Goal: Task Accomplishment & Management: Manage account settings

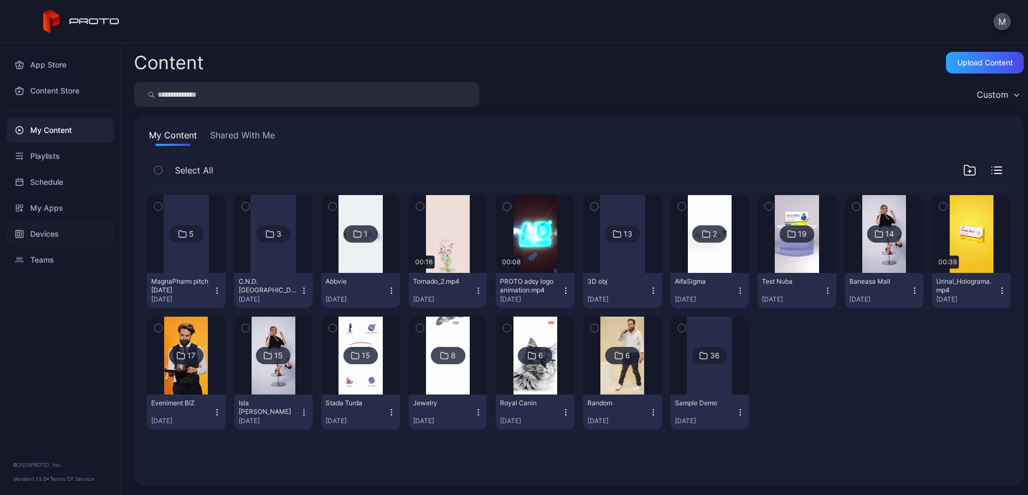
click at [72, 230] on div "Devices" at bounding box center [59, 234] width 107 height 26
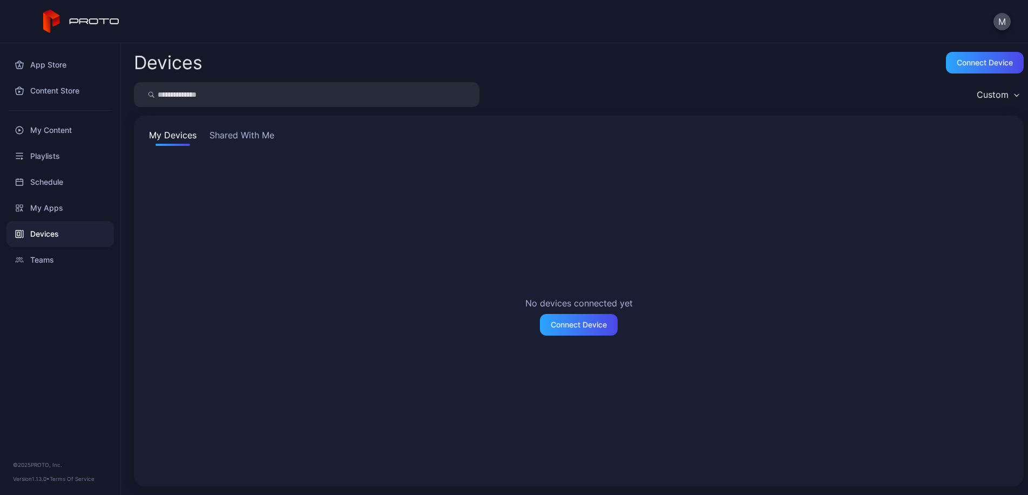
click at [251, 133] on button "Shared With Me" at bounding box center [241, 137] width 69 height 17
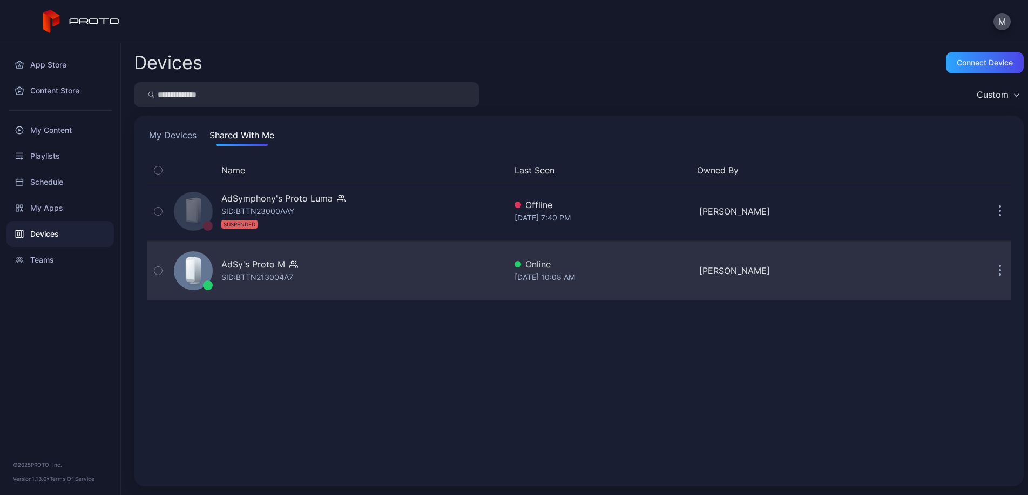
click at [353, 291] on div "AdSy's Proto M SID: BTTN213004A7" at bounding box center [338, 271] width 336 height 54
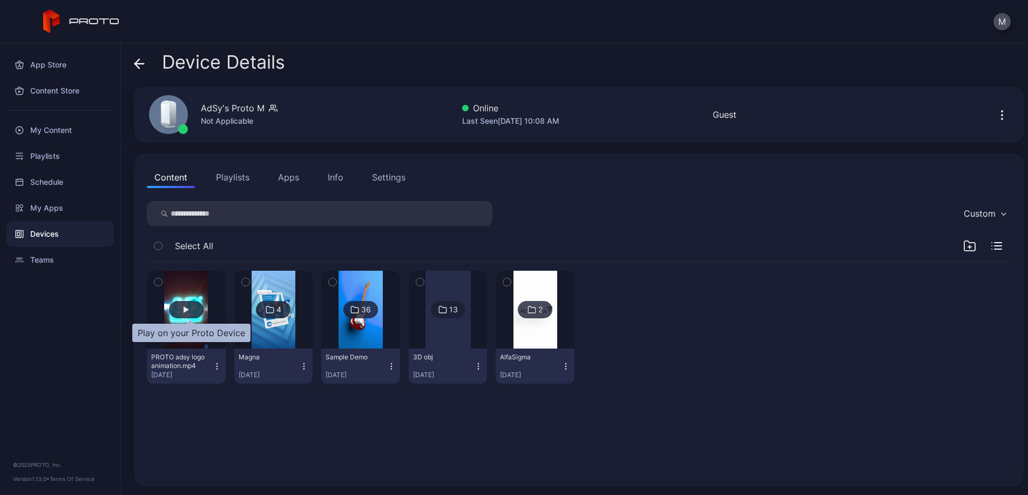
click at [187, 310] on div "button" at bounding box center [186, 309] width 5 height 6
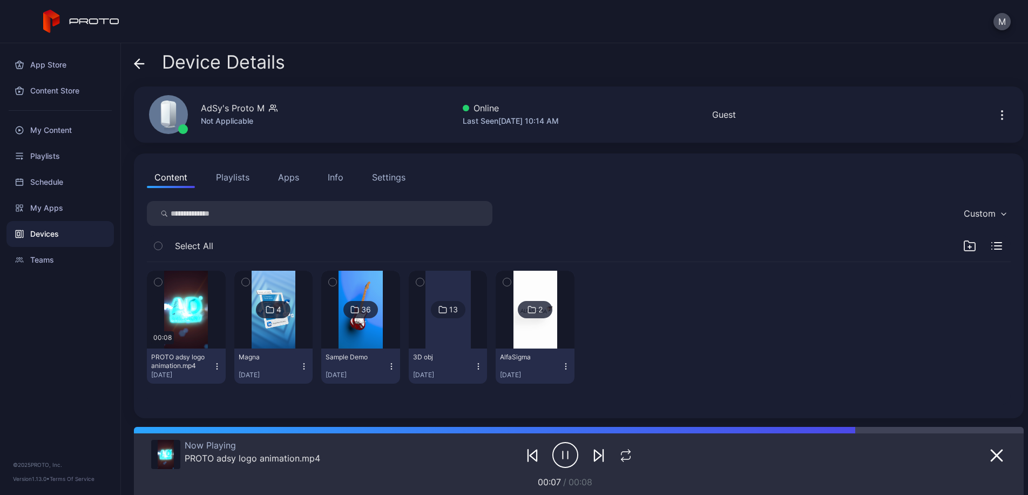
click at [371, 305] on div "36" at bounding box center [366, 310] width 10 height 10
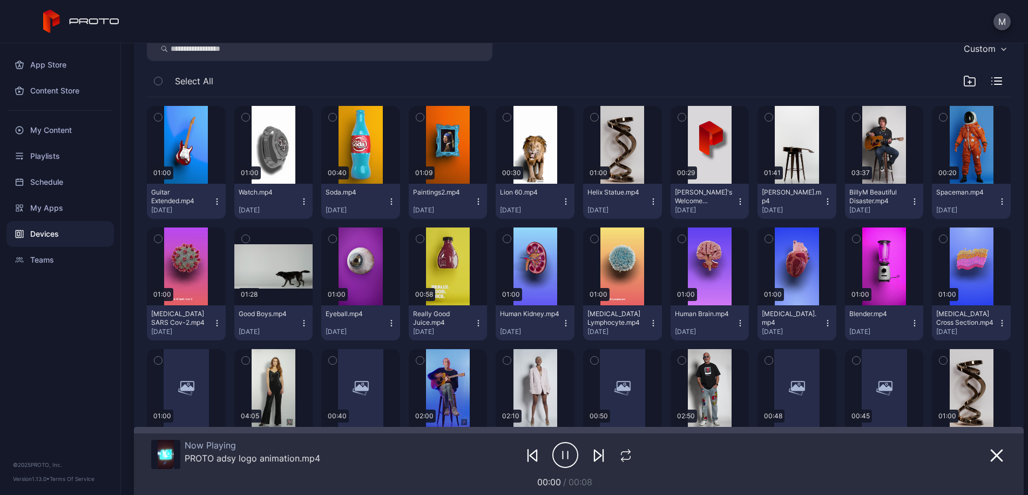
scroll to position [388, 0]
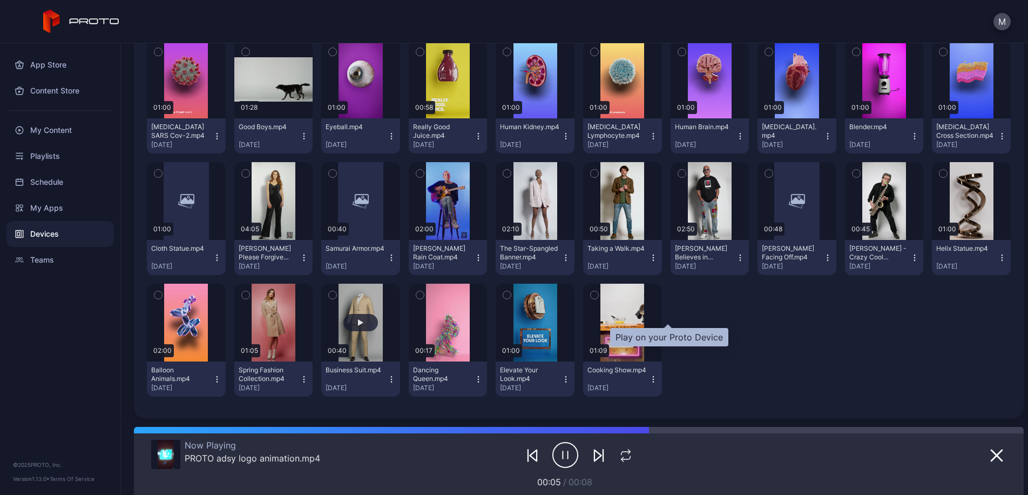
click at [378, 314] on div "button" at bounding box center [361, 322] width 35 height 17
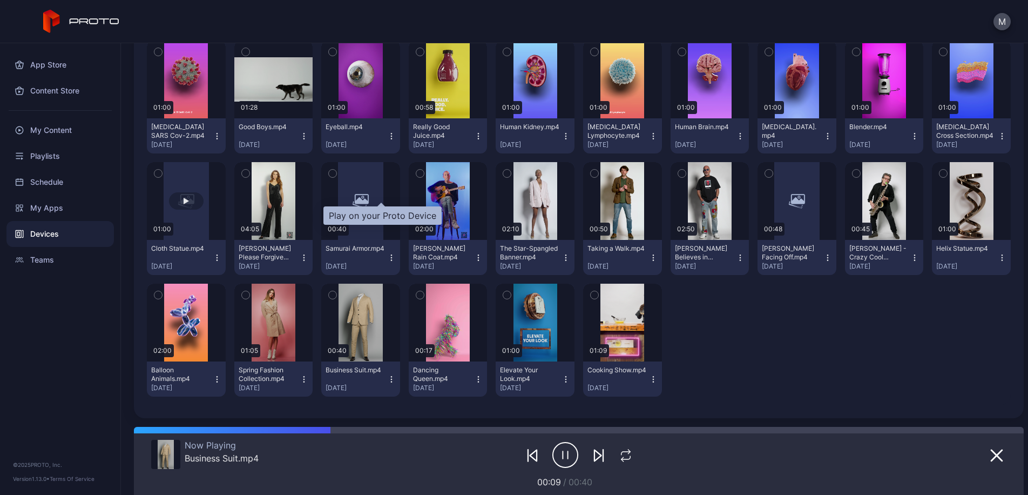
click at [204, 195] on div "button" at bounding box center [186, 200] width 35 height 17
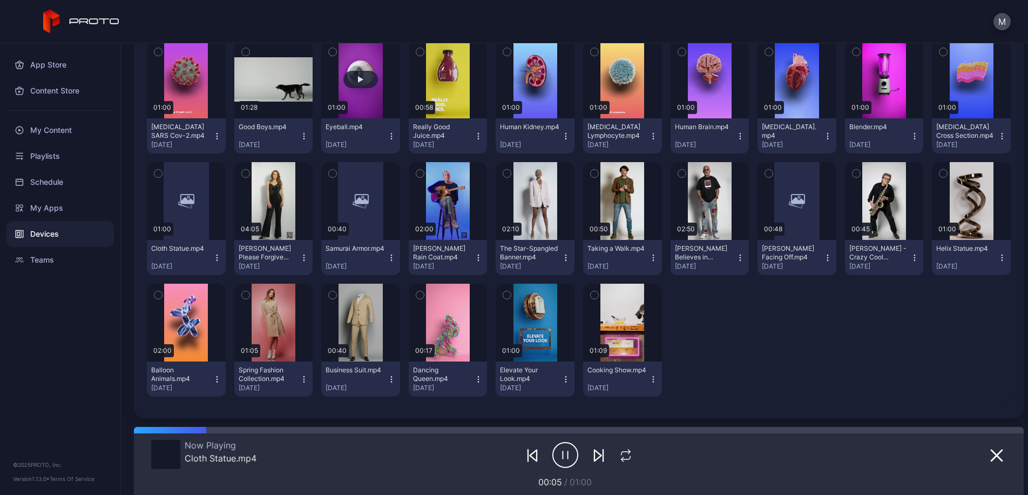
scroll to position [382, 0]
click at [378, 75] on div "button" at bounding box center [361, 79] width 35 height 17
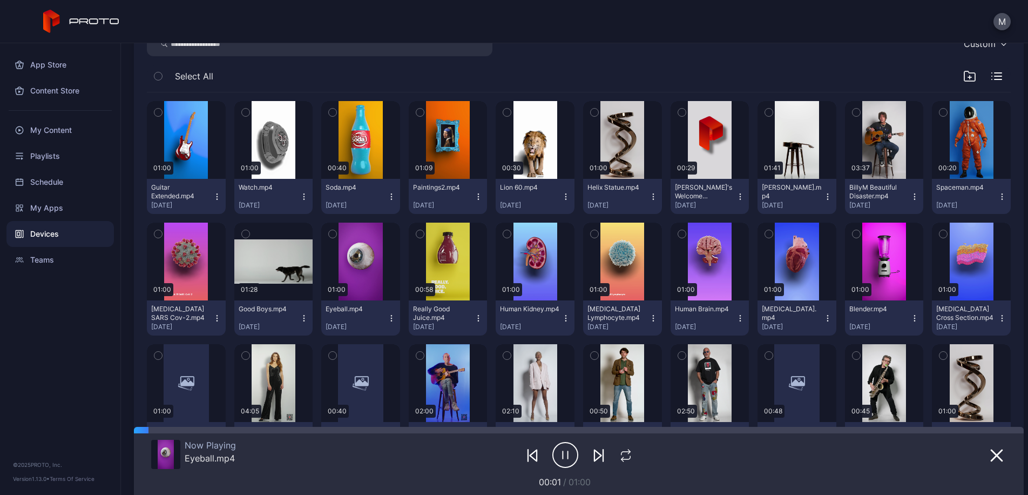
scroll to position [0, 0]
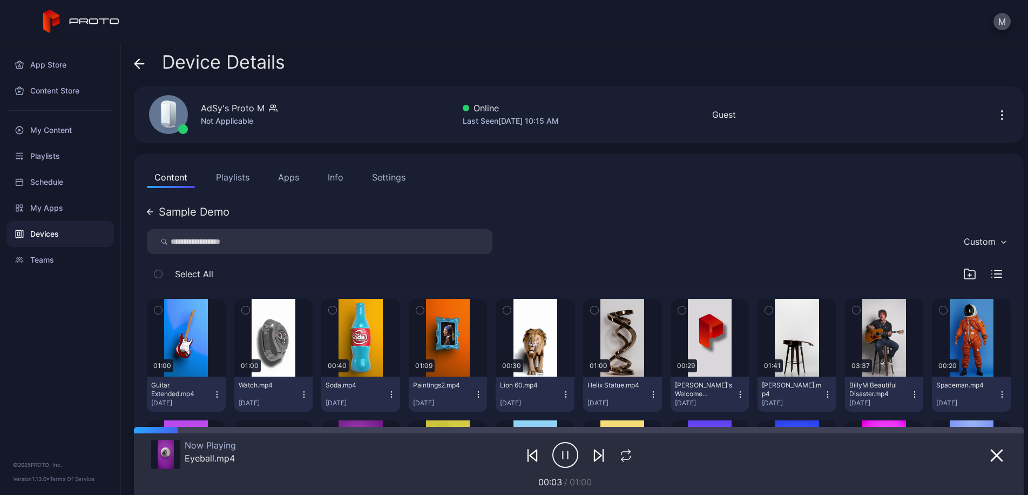
click at [230, 166] on button "Playlists" at bounding box center [232, 177] width 49 height 22
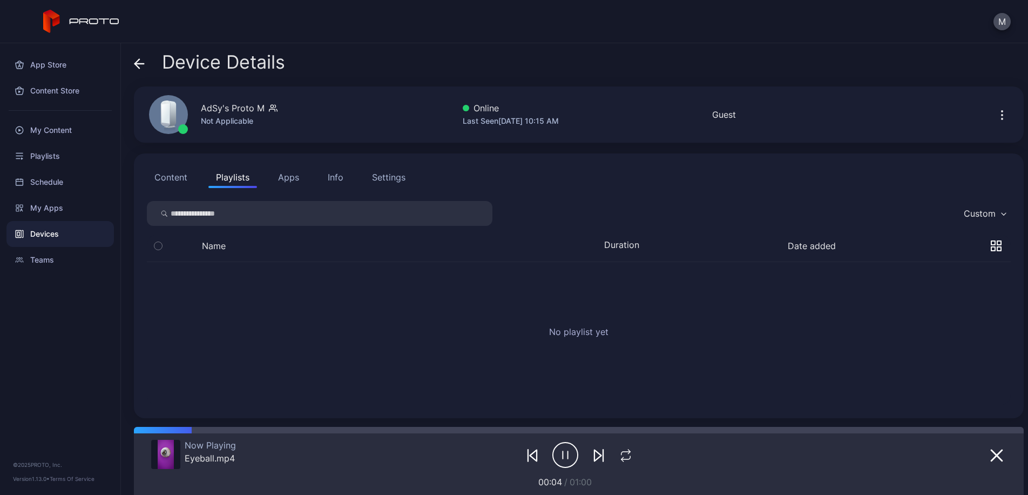
drag, startPoint x: 298, startPoint y: 185, endPoint x: 311, endPoint y: 184, distance: 12.4
click at [299, 184] on button "Apps" at bounding box center [289, 177] width 36 height 22
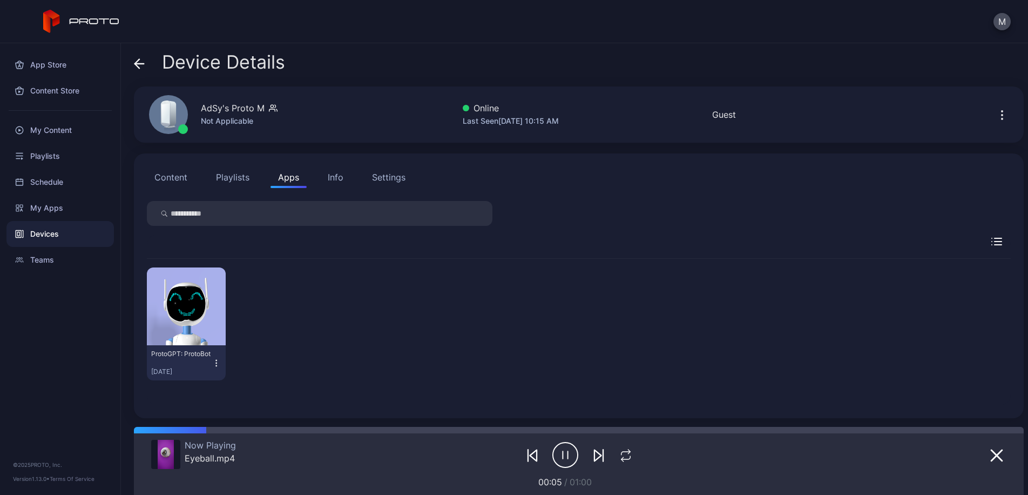
click at [341, 178] on div "Info" at bounding box center [336, 177] width 16 height 13
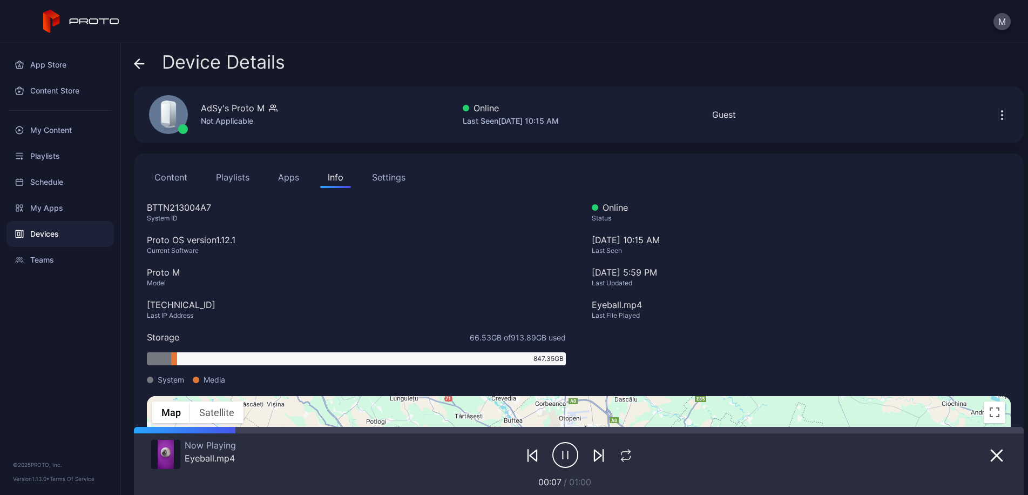
click at [394, 180] on div "Settings" at bounding box center [388, 177] width 33 height 13
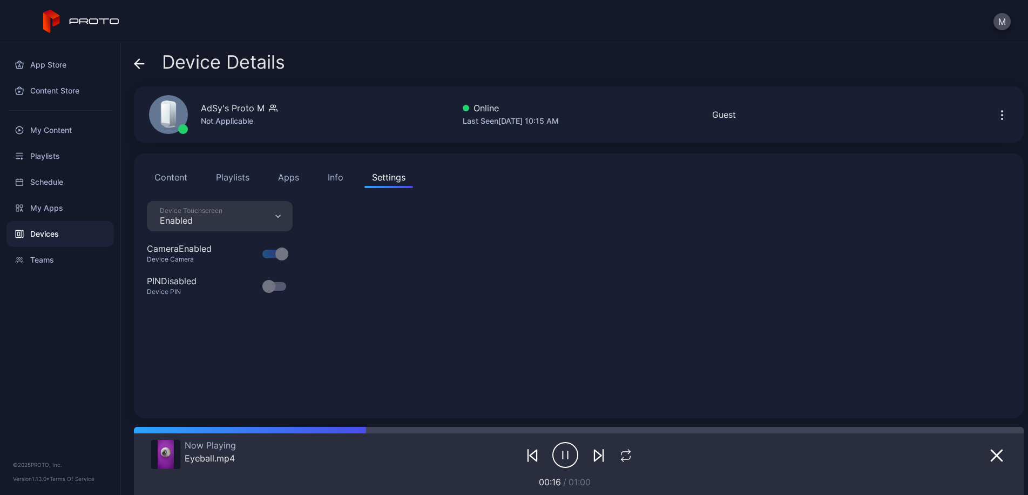
click at [142, 66] on icon at bounding box center [139, 63] width 11 height 11
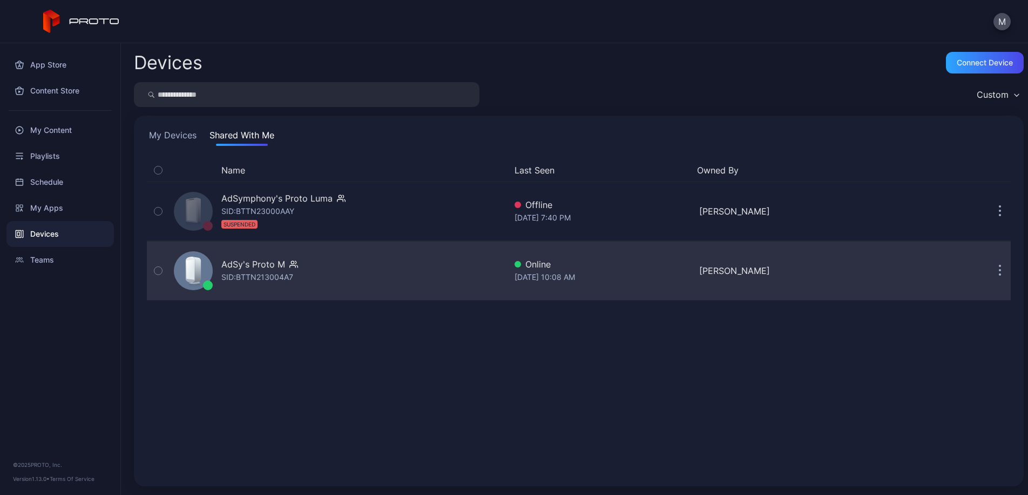
click at [989, 278] on button "button" at bounding box center [1000, 271] width 22 height 22
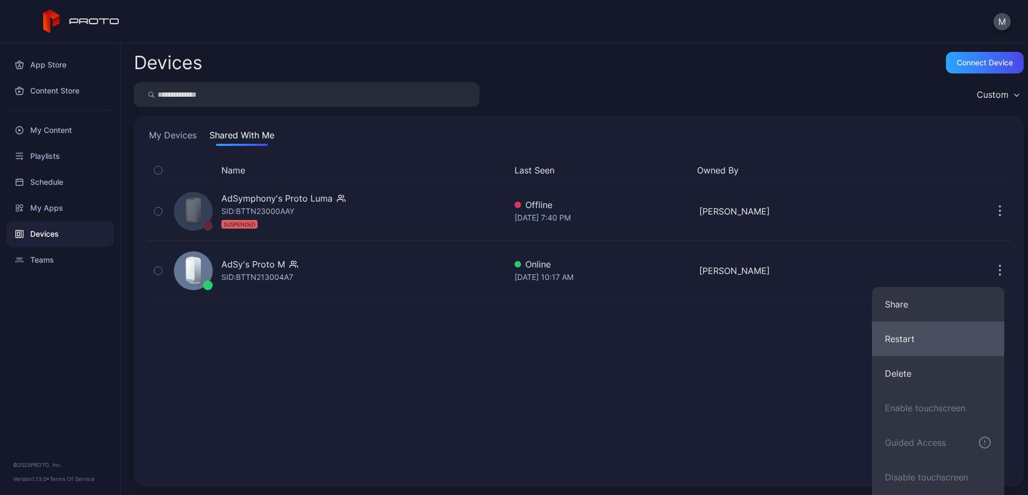
click at [920, 334] on button "Restart" at bounding box center [938, 338] width 132 height 35
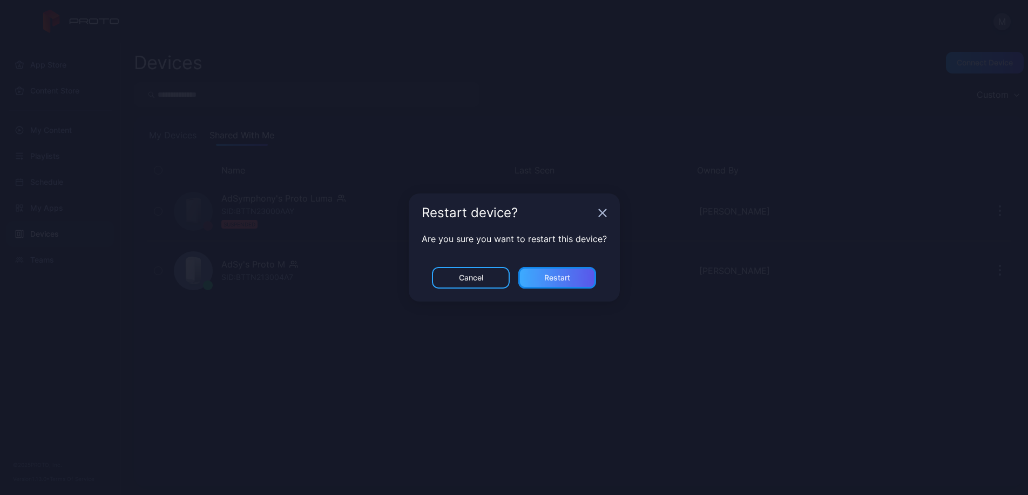
click at [561, 280] on div "Restart" at bounding box center [557, 277] width 26 height 9
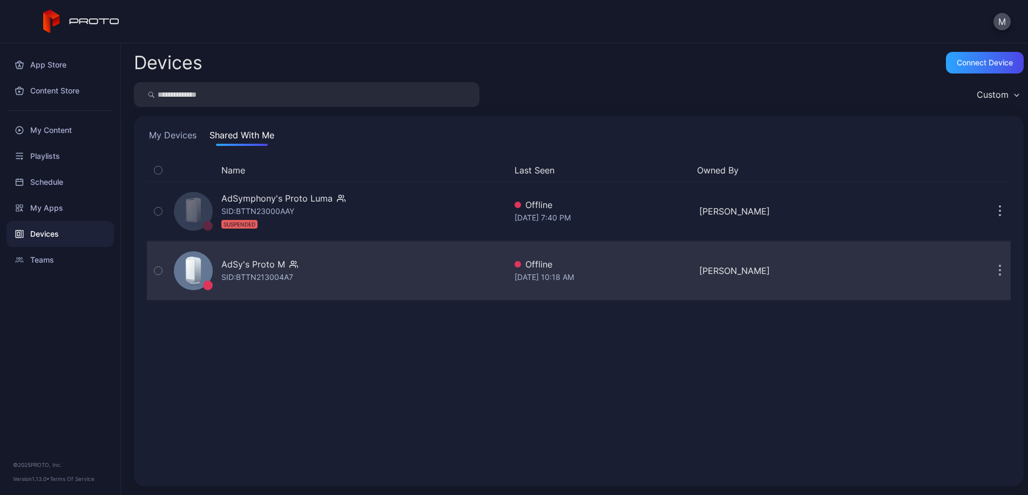
click at [1000, 266] on icon "button" at bounding box center [1001, 266] width 2 height 2
click at [595, 265] on div "Name Last Seen Owned By AdSymphony's Proto [PERSON_NAME]: BTTN23000AAY SUSPENDE…" at bounding box center [579, 316] width 864 height 314
click at [422, 265] on div "AdSy's Proto M SID: BTTN213004A7" at bounding box center [338, 271] width 336 height 54
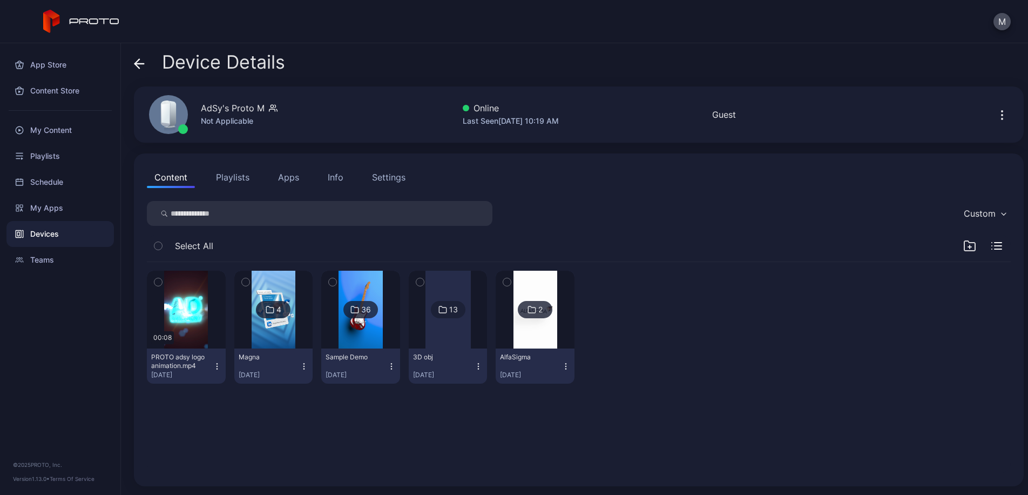
click at [996, 119] on icon "button" at bounding box center [1002, 115] width 13 height 13
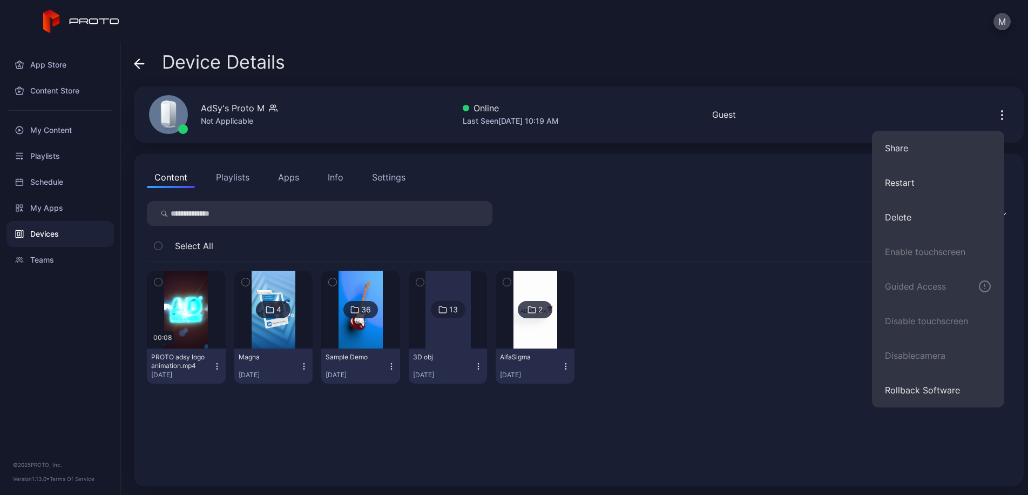
click at [392, 181] on div "Settings" at bounding box center [388, 177] width 33 height 13
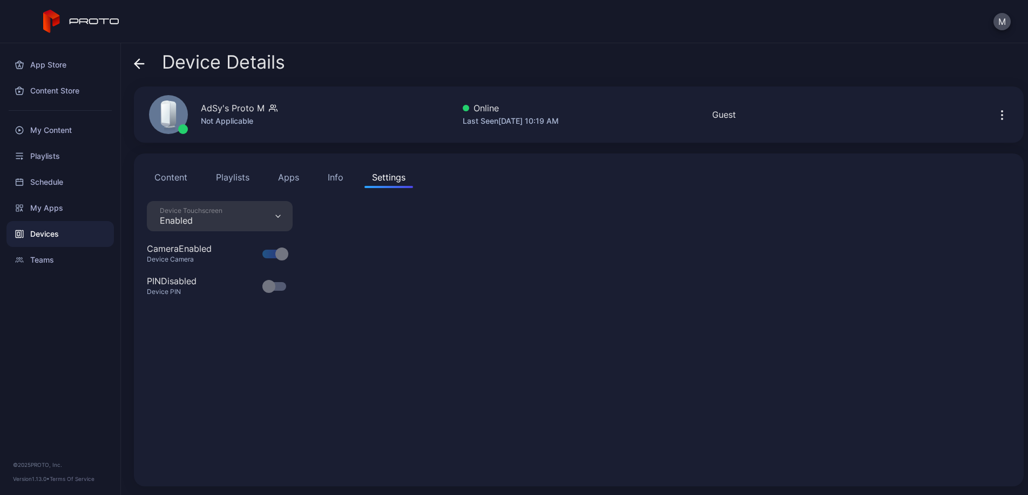
click at [324, 180] on button "Info" at bounding box center [335, 177] width 31 height 22
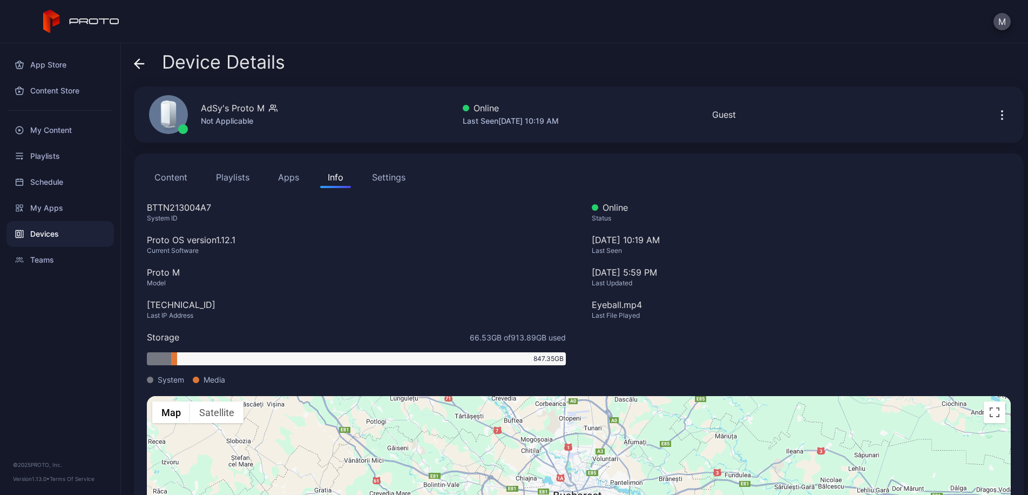
click at [285, 179] on button "Apps" at bounding box center [289, 177] width 36 height 22
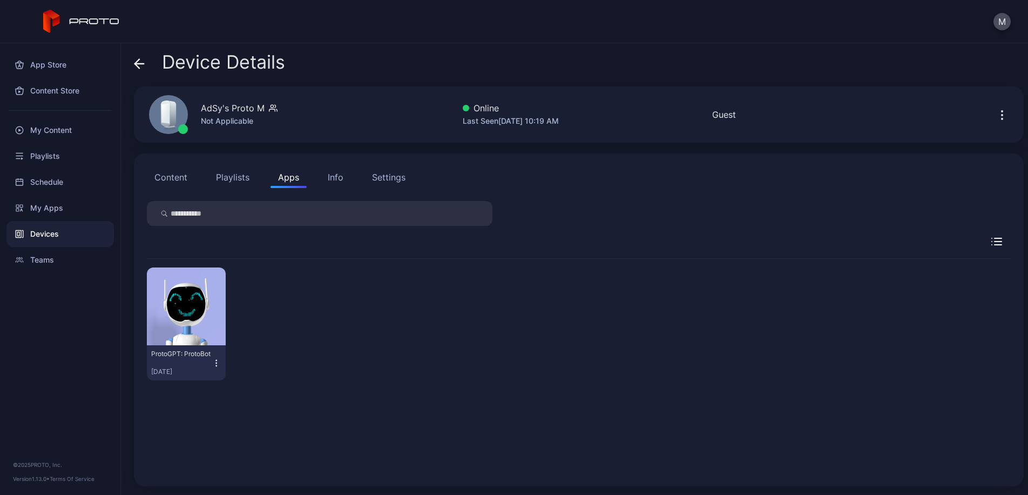
click at [240, 178] on button "Playlists" at bounding box center [232, 177] width 49 height 22
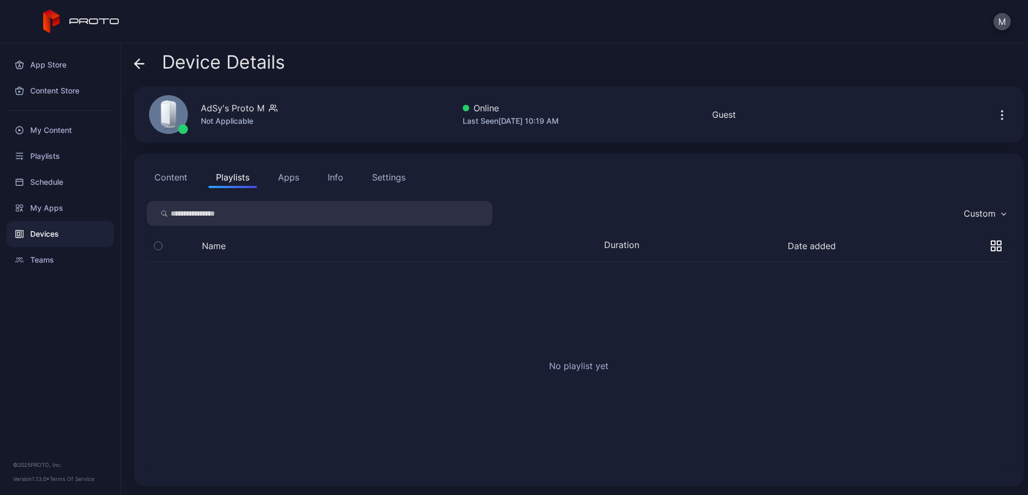
click at [178, 177] on button "Content" at bounding box center [171, 177] width 48 height 22
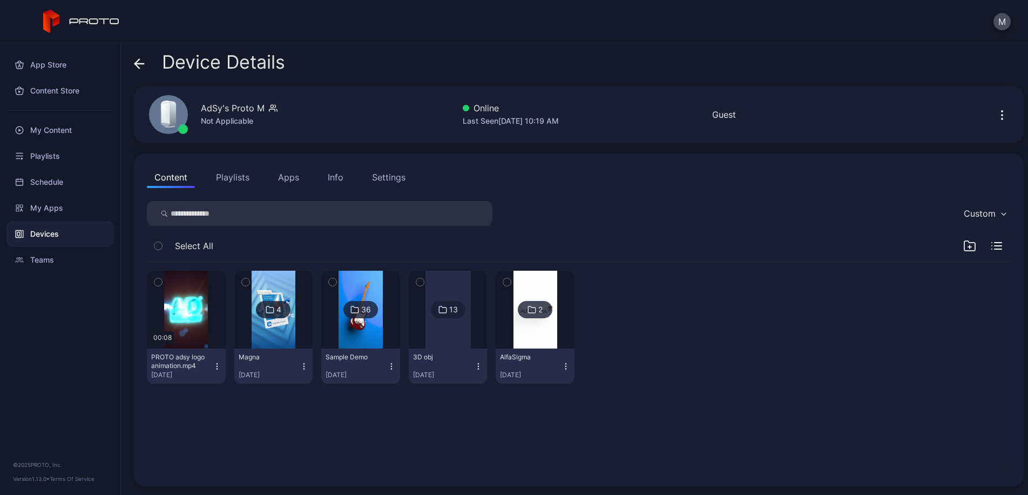
click at [149, 62] on div "Device Details" at bounding box center [209, 65] width 151 height 26
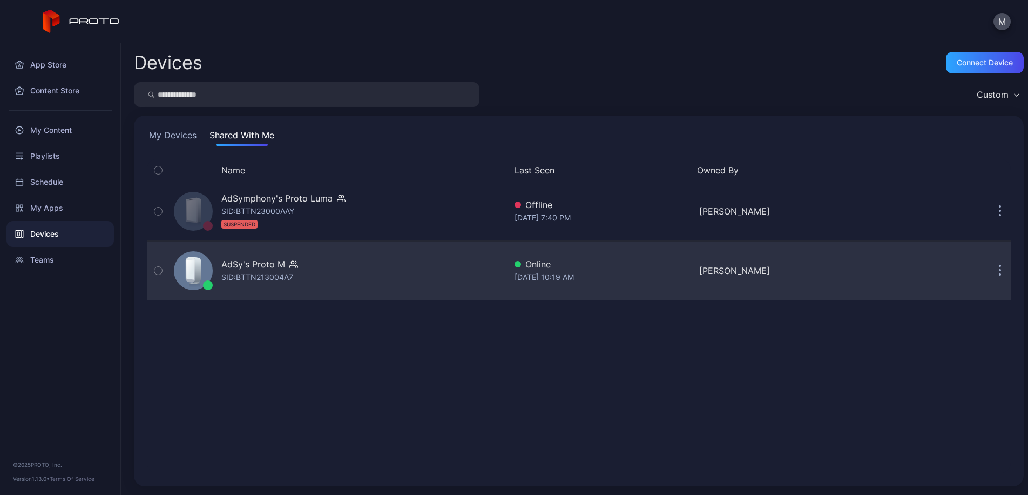
click at [991, 274] on button "button" at bounding box center [1000, 271] width 22 height 22
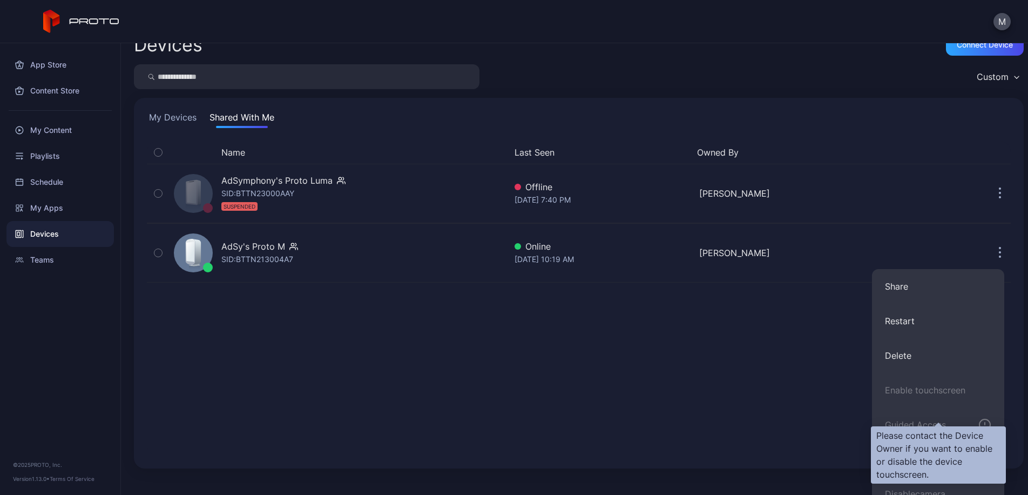
scroll to position [69, 0]
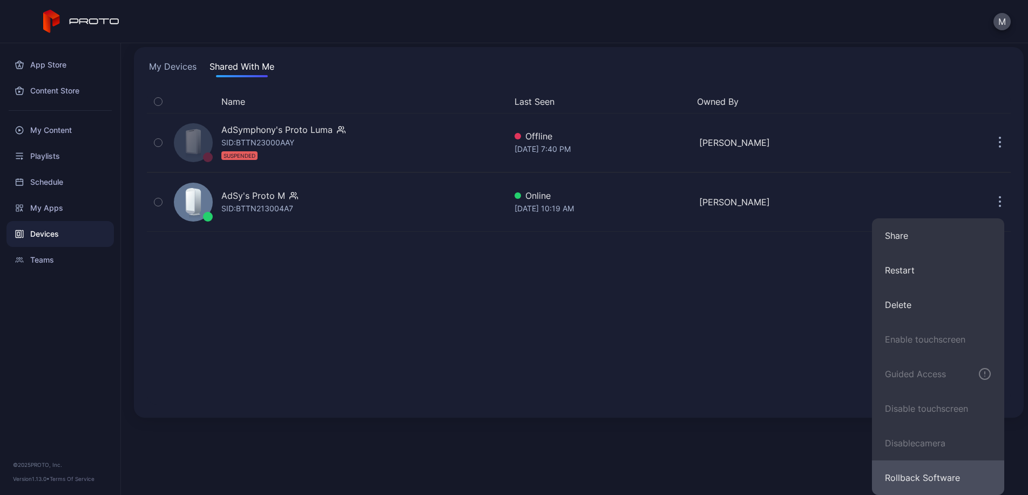
click at [928, 478] on button "Rollback Software" at bounding box center [938, 477] width 132 height 35
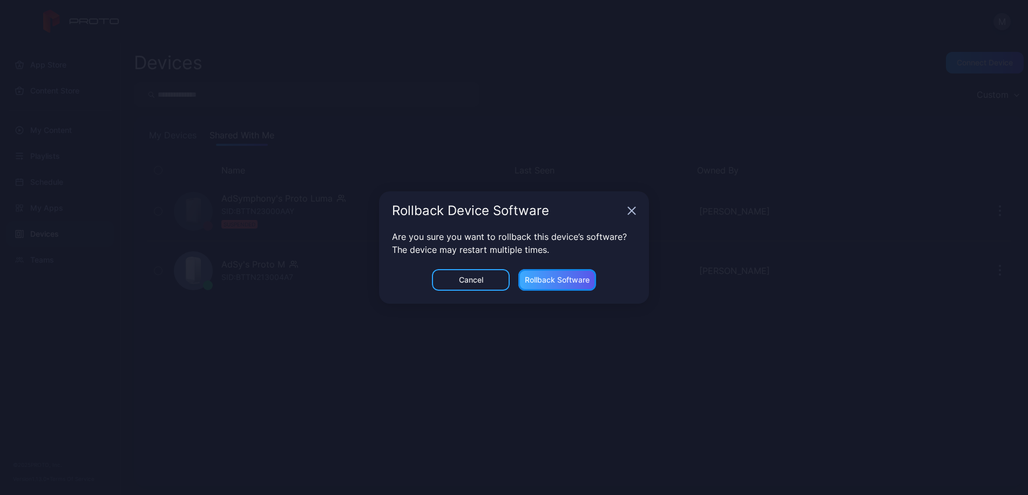
click at [574, 286] on div "Rollback Software" at bounding box center [558, 280] width 78 height 22
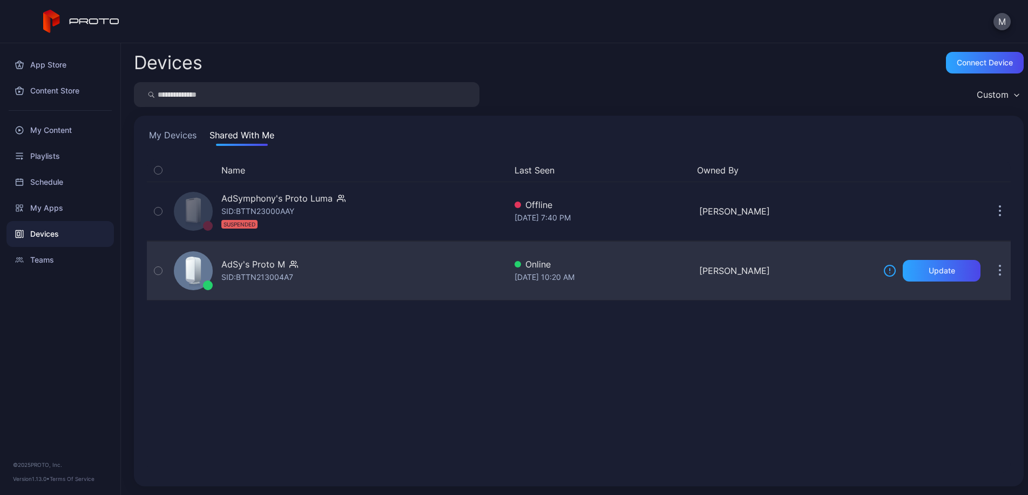
click at [989, 275] on button "button" at bounding box center [1000, 271] width 22 height 22
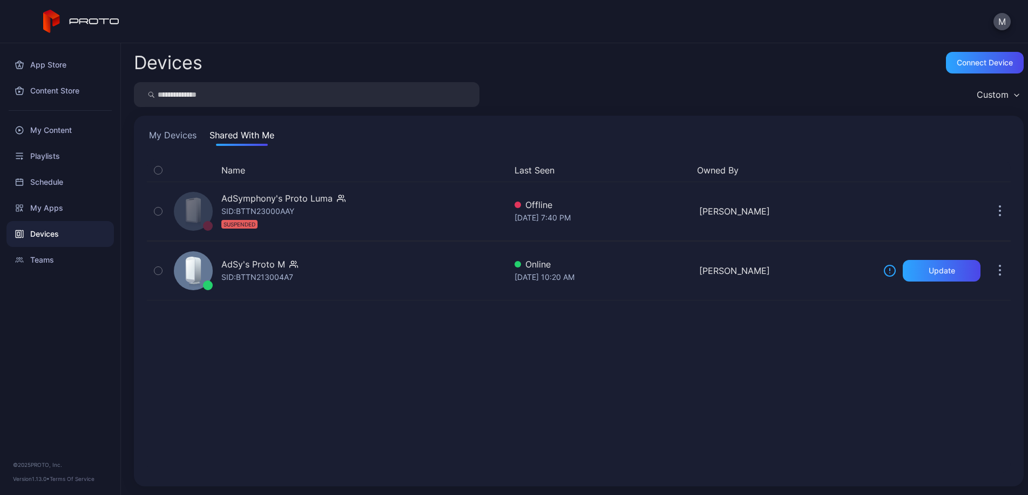
click at [672, 385] on div "Name Last Seen Owned By AdSymphony's Proto [PERSON_NAME]: BTTN23000AAY SUSPENDE…" at bounding box center [579, 316] width 864 height 314
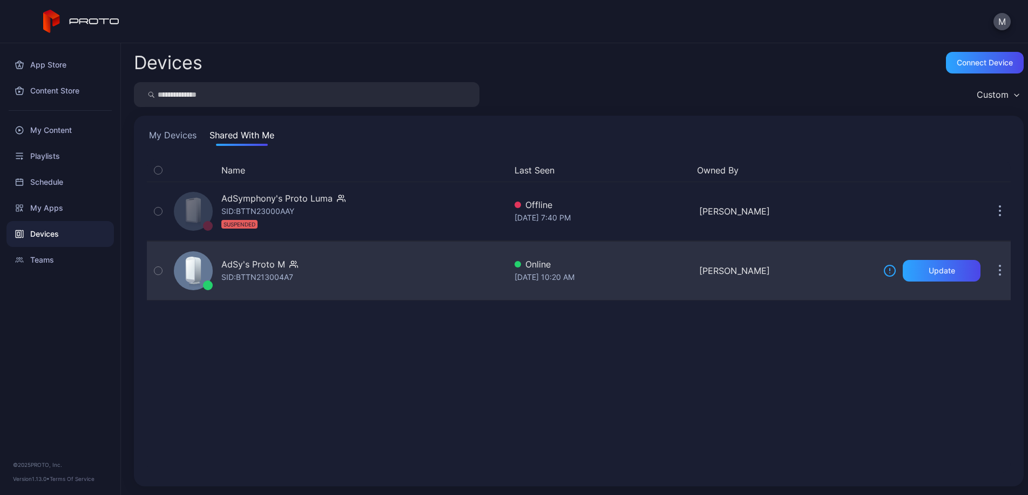
click at [353, 270] on div "AdSy's Proto M SID: BTTN213004A7" at bounding box center [338, 271] width 336 height 54
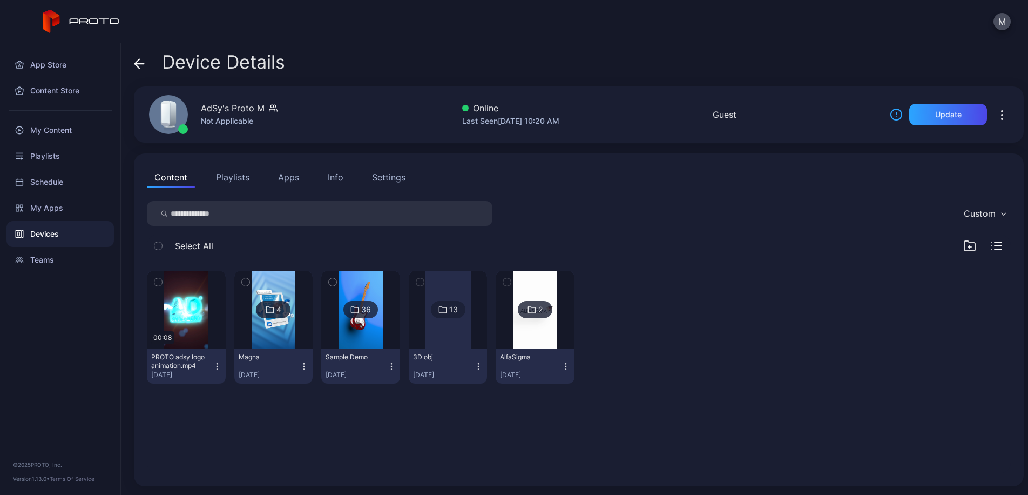
click at [382, 317] on img at bounding box center [361, 310] width 44 height 78
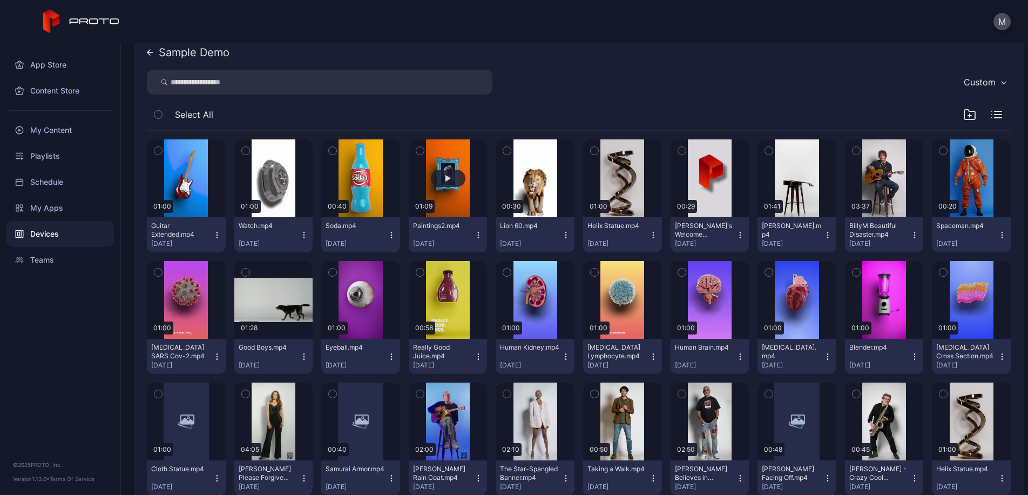
scroll to position [320, 0]
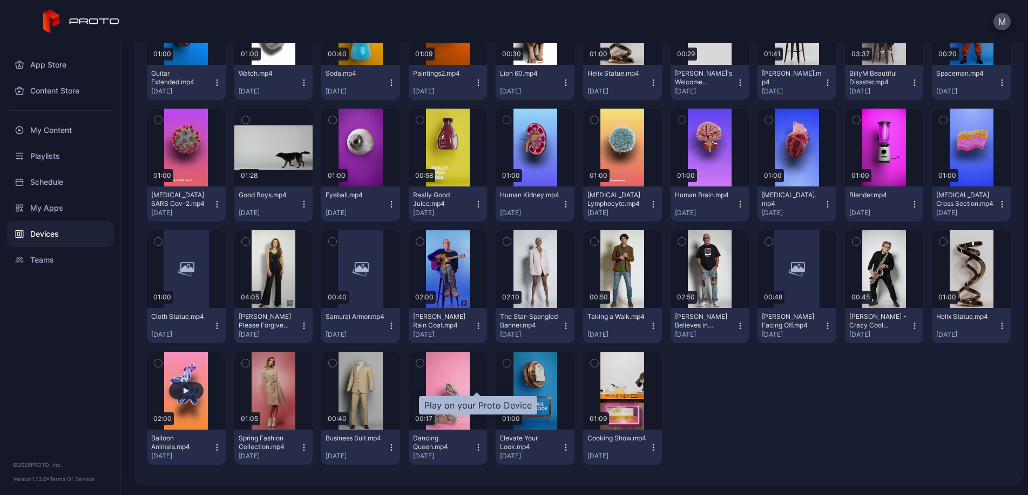
click at [204, 382] on div "button" at bounding box center [186, 390] width 35 height 17
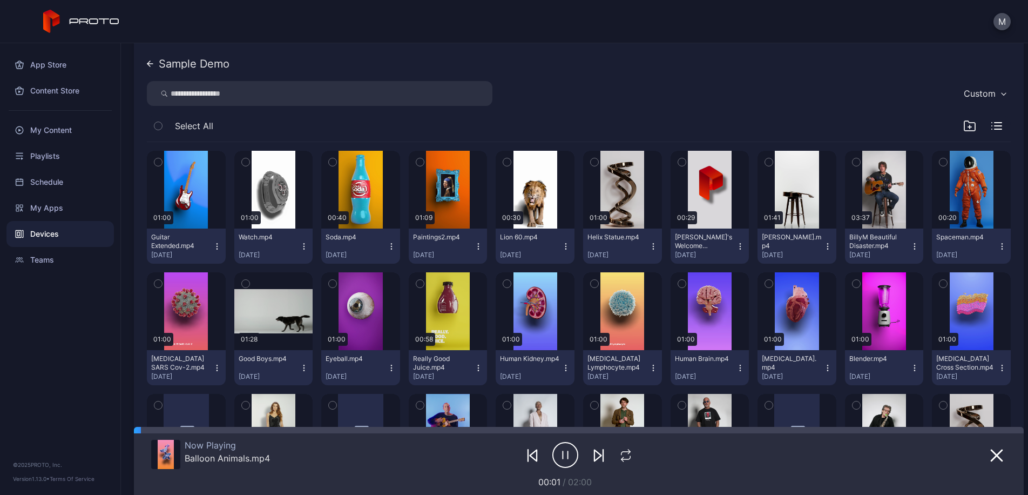
scroll to position [0, 0]
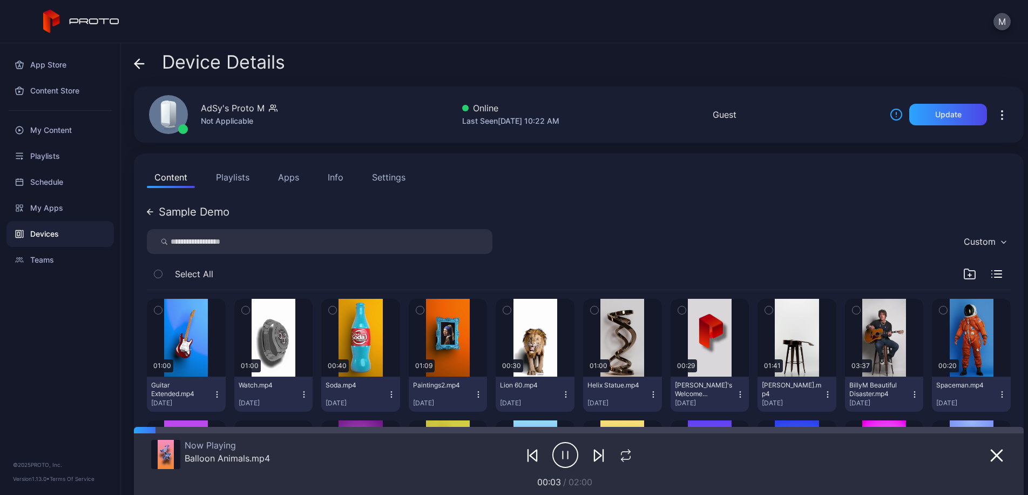
click at [249, 172] on button "Playlists" at bounding box center [232, 177] width 49 height 22
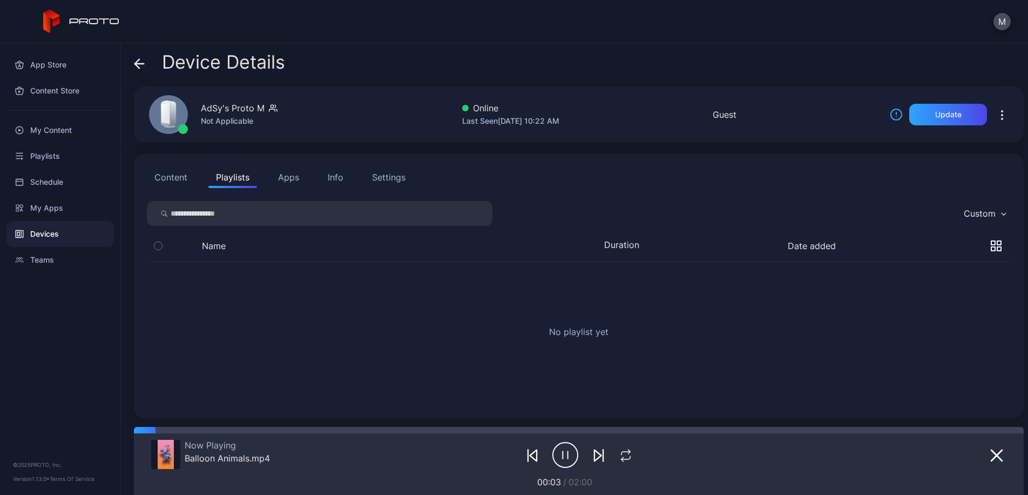
click at [294, 177] on button "Apps" at bounding box center [289, 177] width 36 height 22
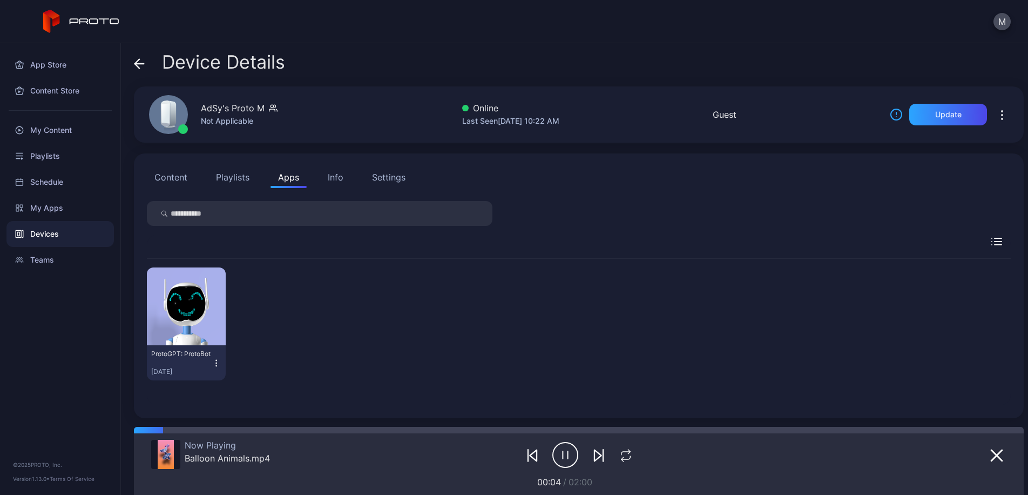
click at [345, 179] on button "Info" at bounding box center [335, 177] width 31 height 22
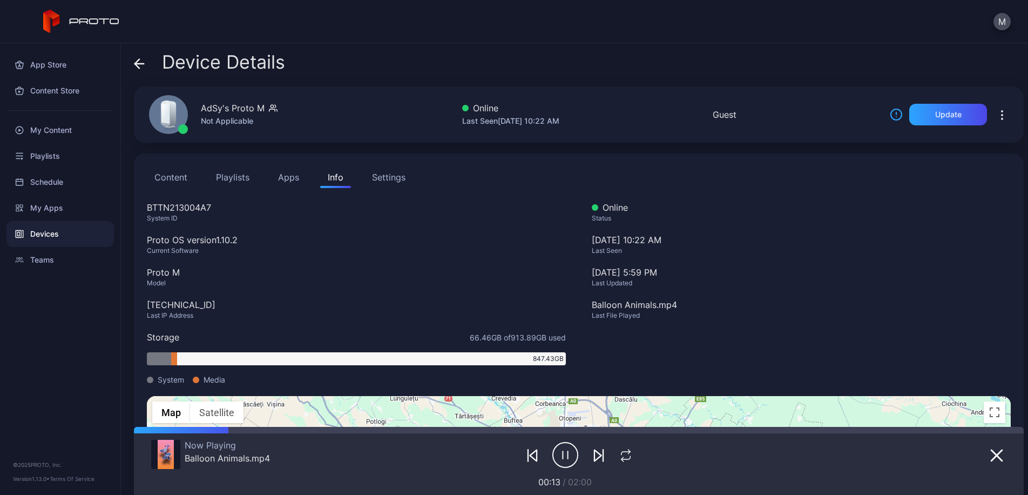
click at [382, 181] on div "Settings" at bounding box center [388, 177] width 33 height 13
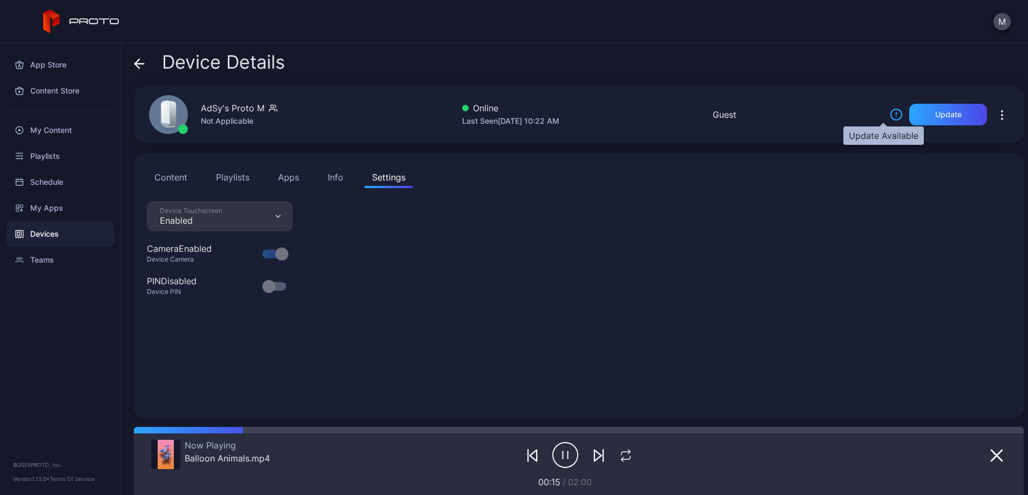
click at [890, 116] on icon at bounding box center [896, 114] width 13 height 13
click at [174, 172] on button "Content" at bounding box center [171, 177] width 48 height 22
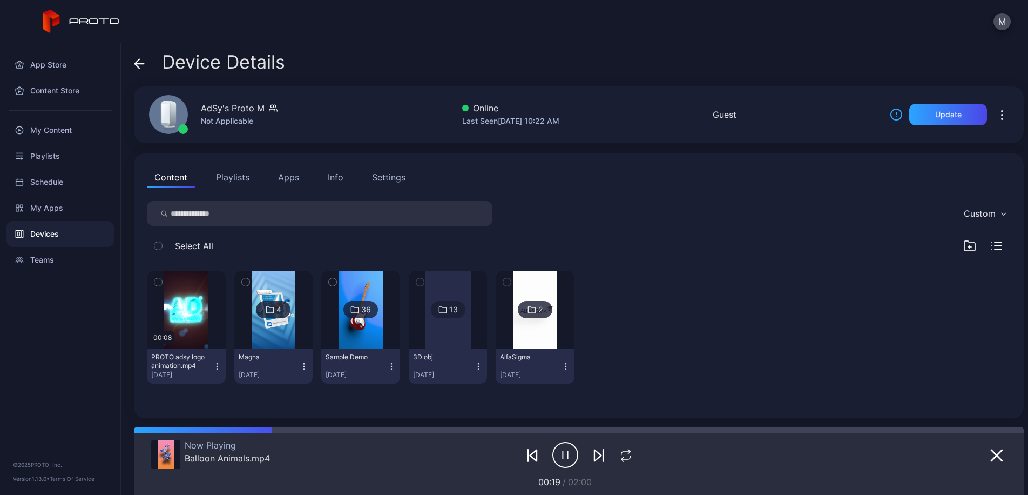
click at [140, 65] on icon at bounding box center [139, 63] width 11 height 11
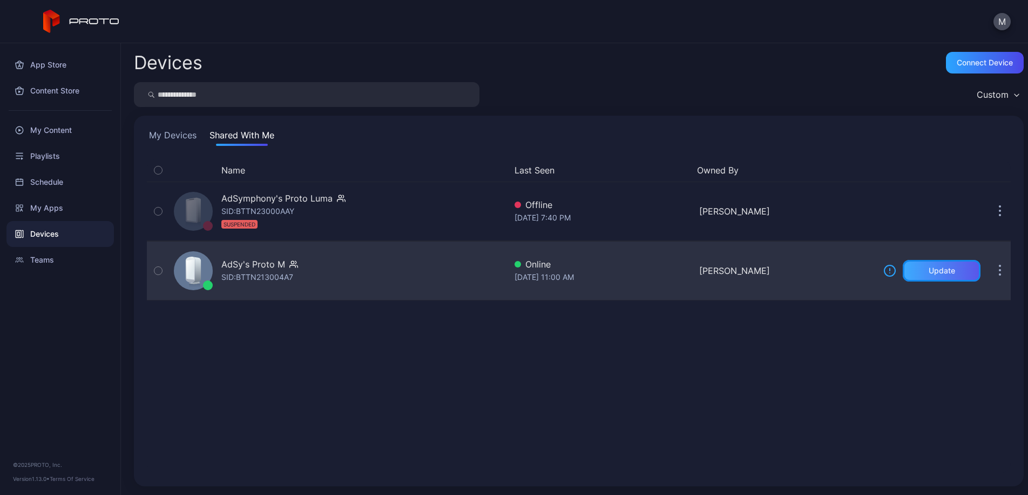
click at [914, 268] on div "Update" at bounding box center [942, 271] width 78 height 22
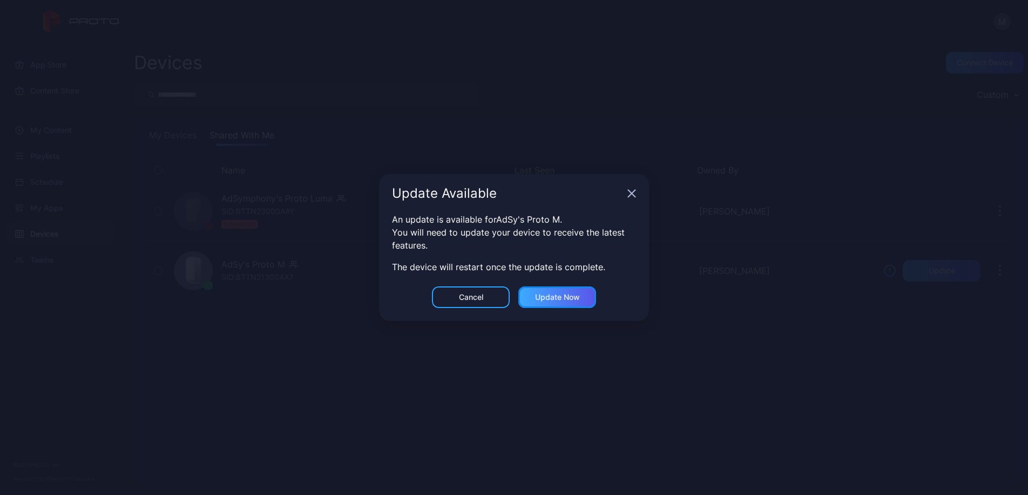
click at [570, 299] on div "Update now" at bounding box center [557, 297] width 45 height 9
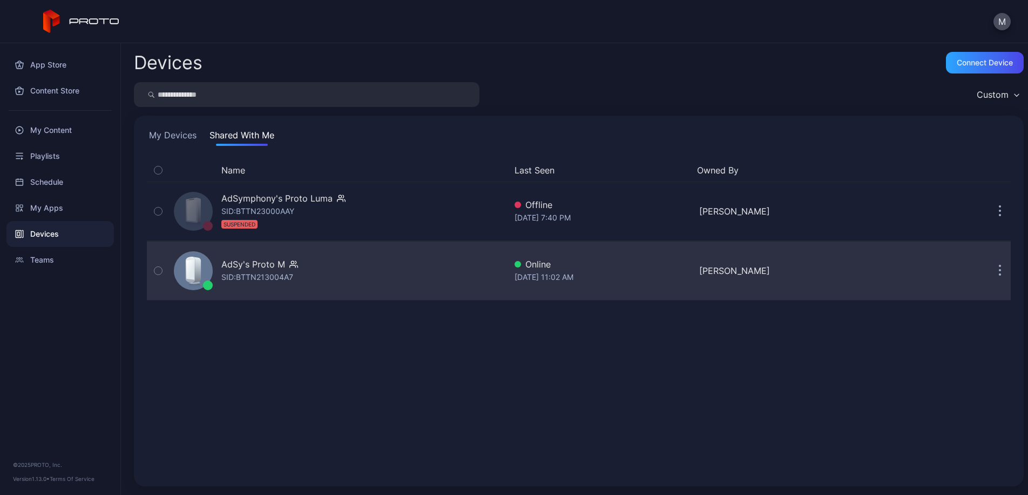
click at [456, 280] on div "AdSy's Proto M SID: BTTN213004A7" at bounding box center [338, 271] width 336 height 54
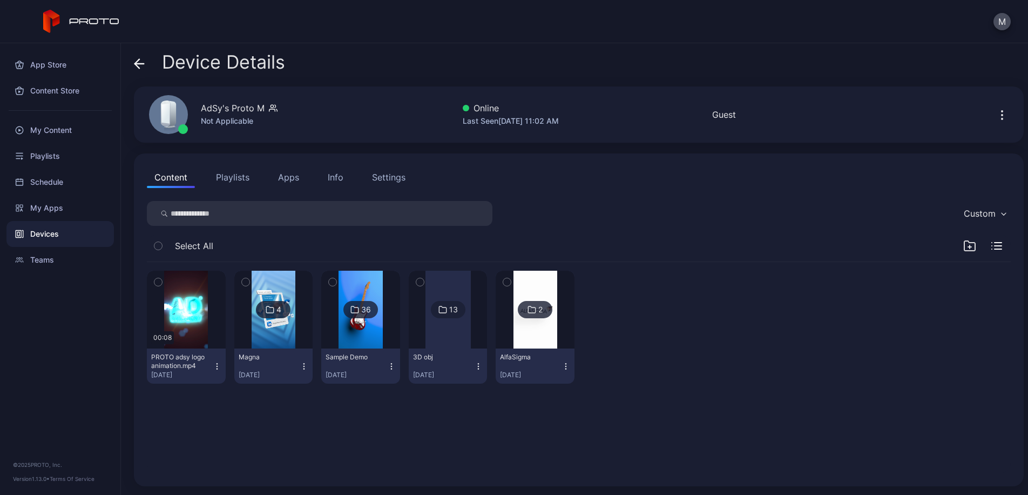
click at [382, 185] on button "Settings" at bounding box center [389, 177] width 49 height 22
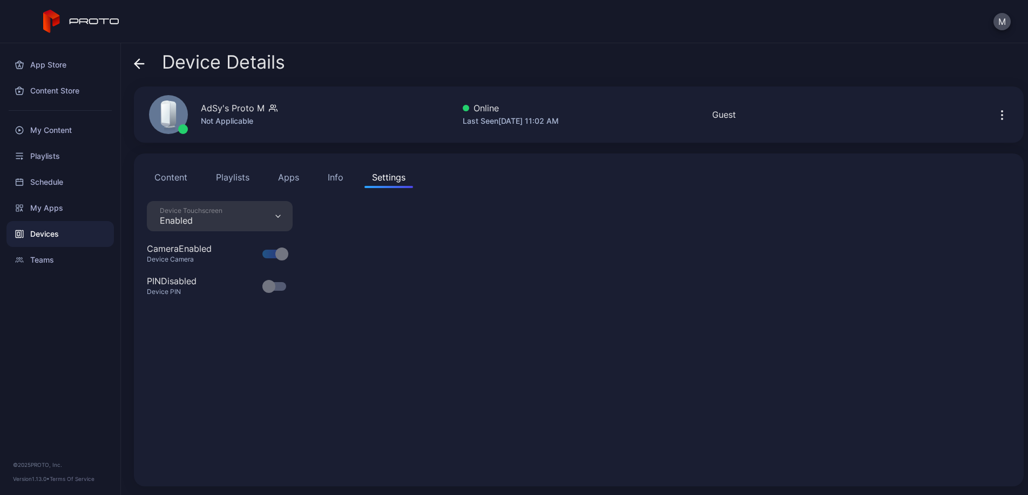
click at [164, 174] on button "Content" at bounding box center [171, 177] width 48 height 22
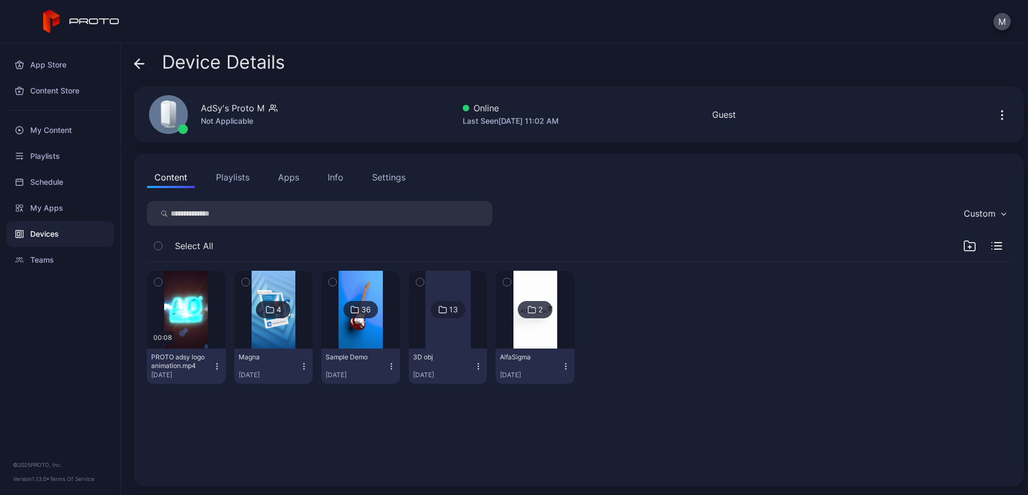
drag, startPoint x: 335, startPoint y: 409, endPoint x: 305, endPoint y: 237, distance: 174.8
click at [334, 409] on div "00:08 PROTO adsy logo animation.mp4 [DATE] 4 Magna [DATE] 36 Sample Demo [DATE]…" at bounding box center [578, 367] width 881 height 228
click at [136, 63] on icon at bounding box center [137, 63] width 4 height 9
